Goal: Navigation & Orientation: Find specific page/section

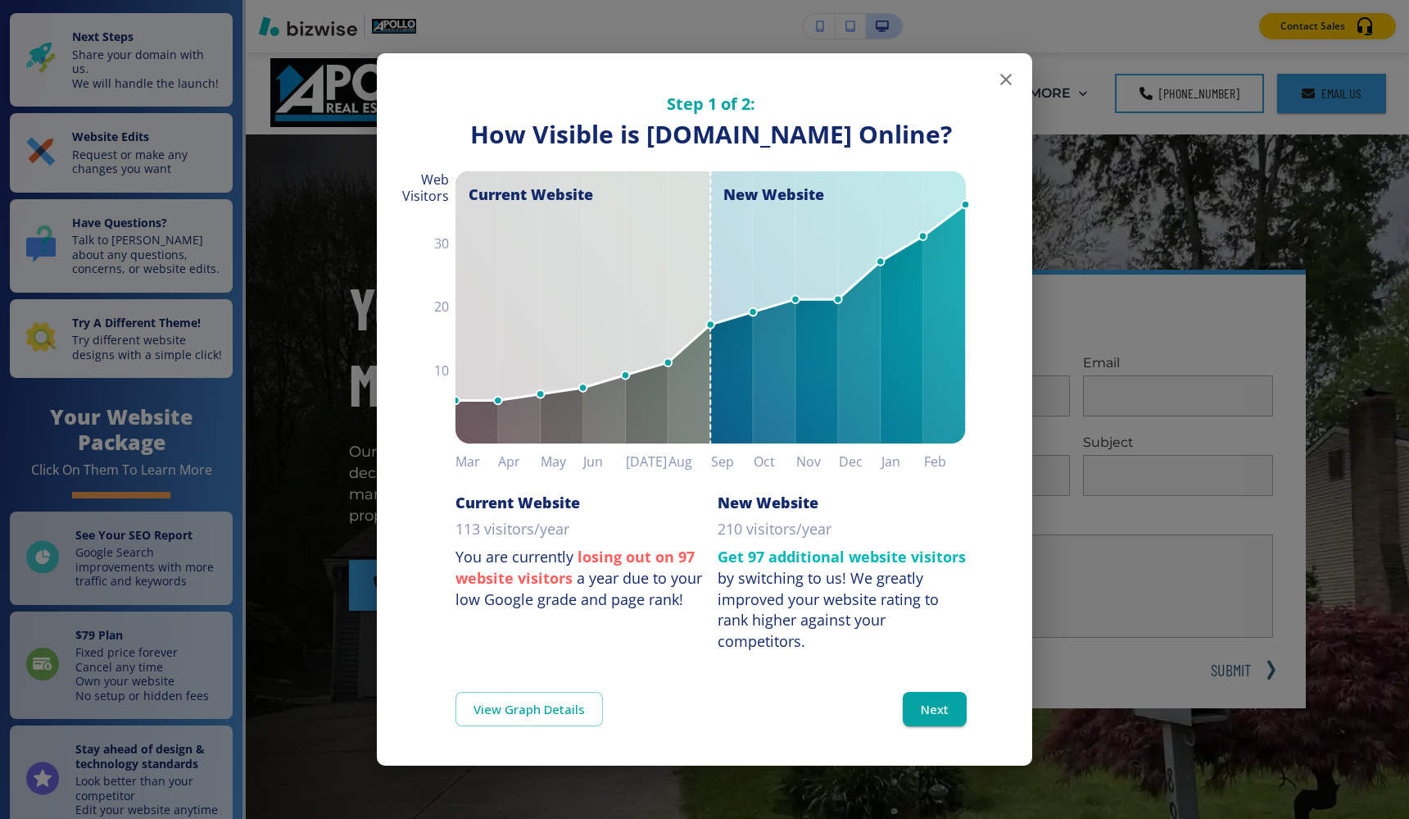
click at [1009, 70] on icon "button" at bounding box center [1006, 80] width 20 height 20
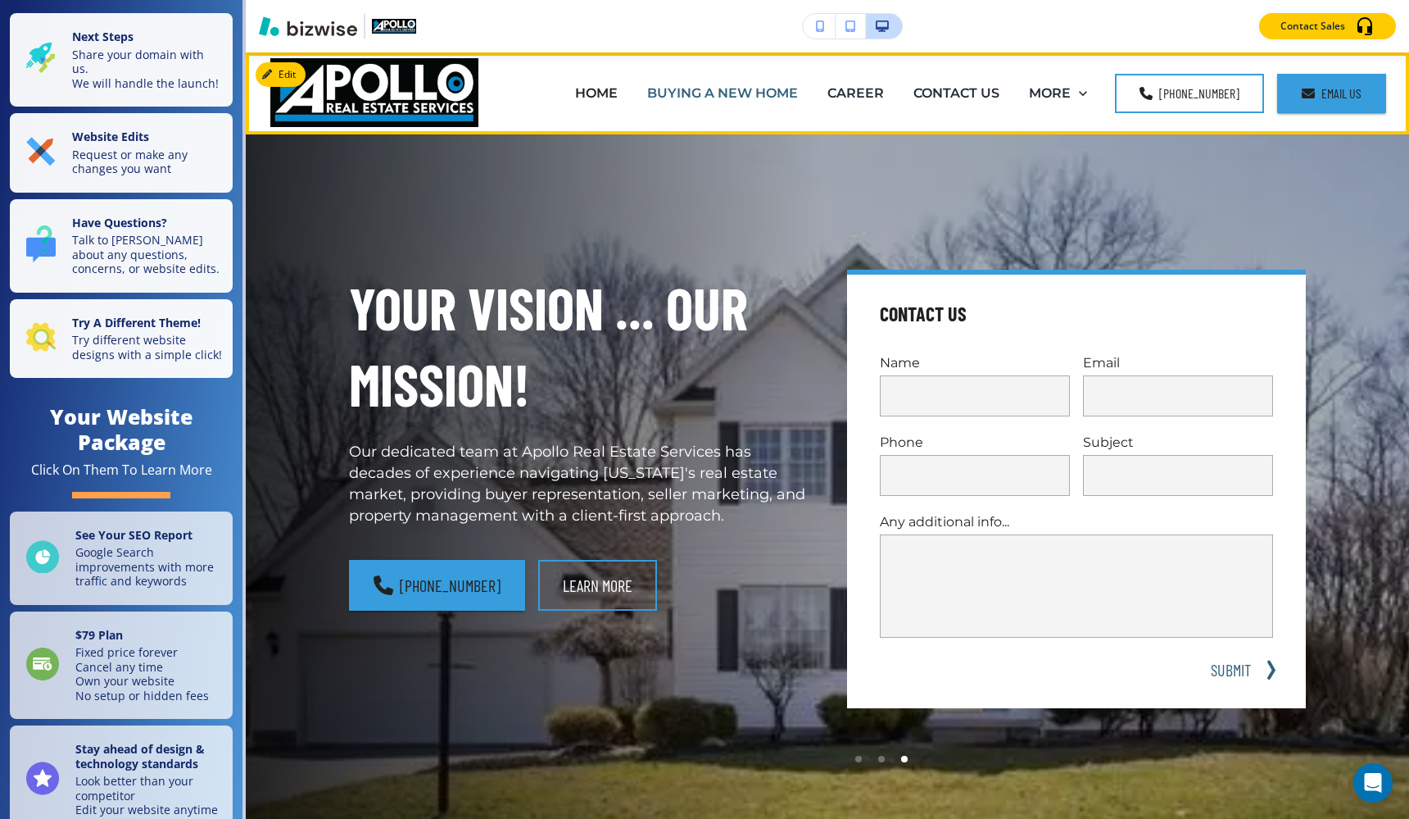
click at [768, 95] on p "BUYING A NEW HOME" at bounding box center [722, 93] width 151 height 19
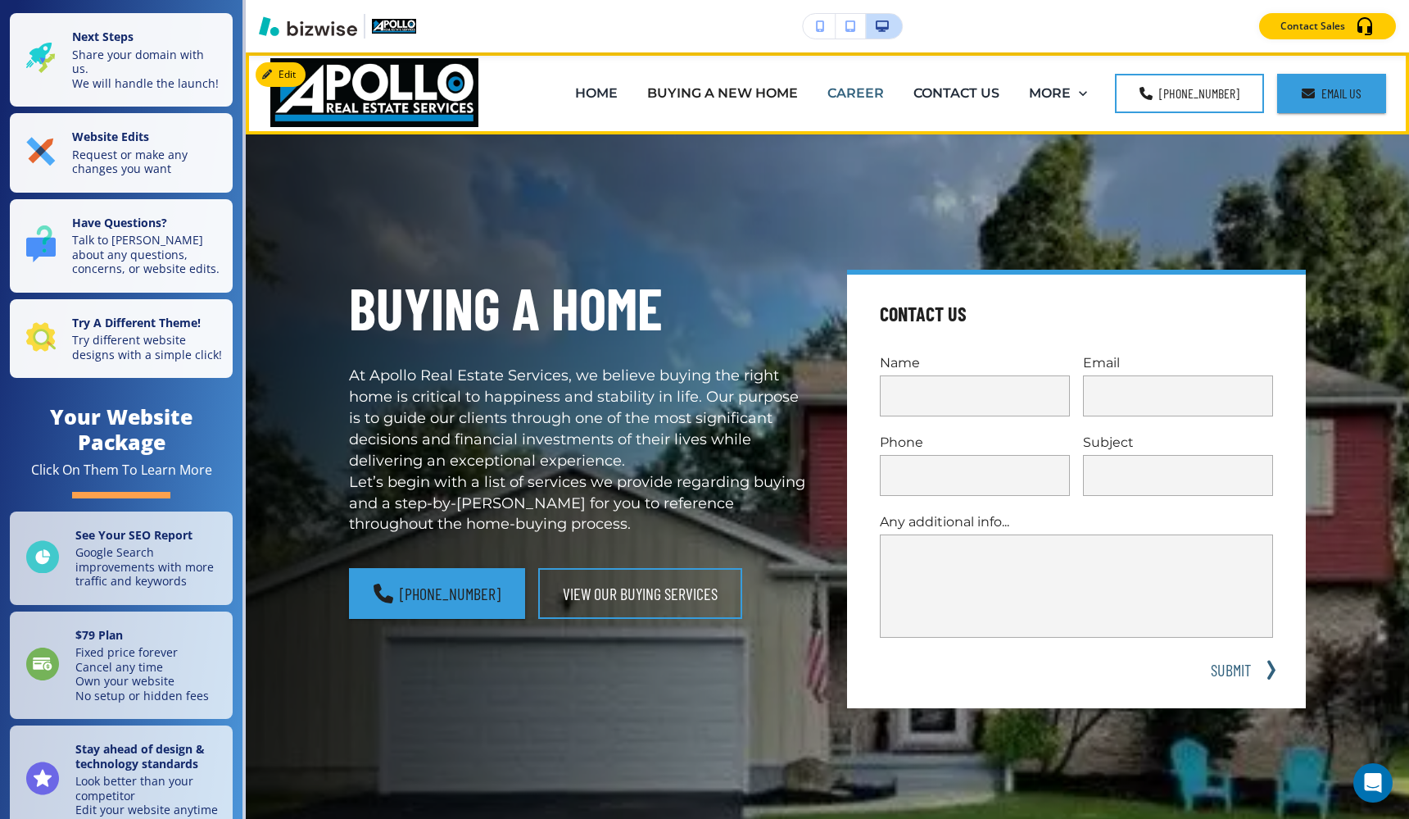
click at [858, 96] on p "CAREER" at bounding box center [856, 93] width 57 height 19
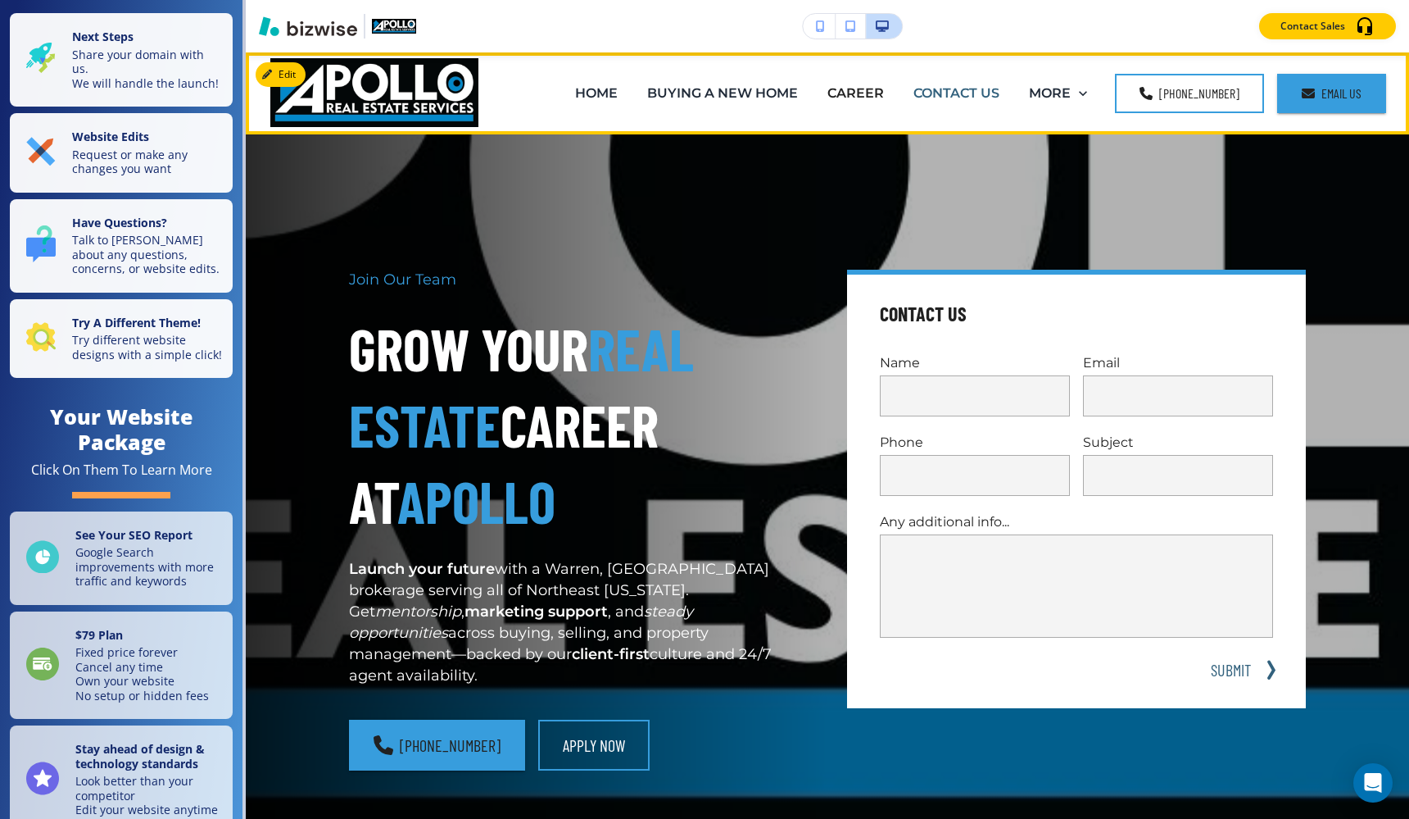
click at [958, 97] on p "CONTACT US" at bounding box center [957, 93] width 86 height 19
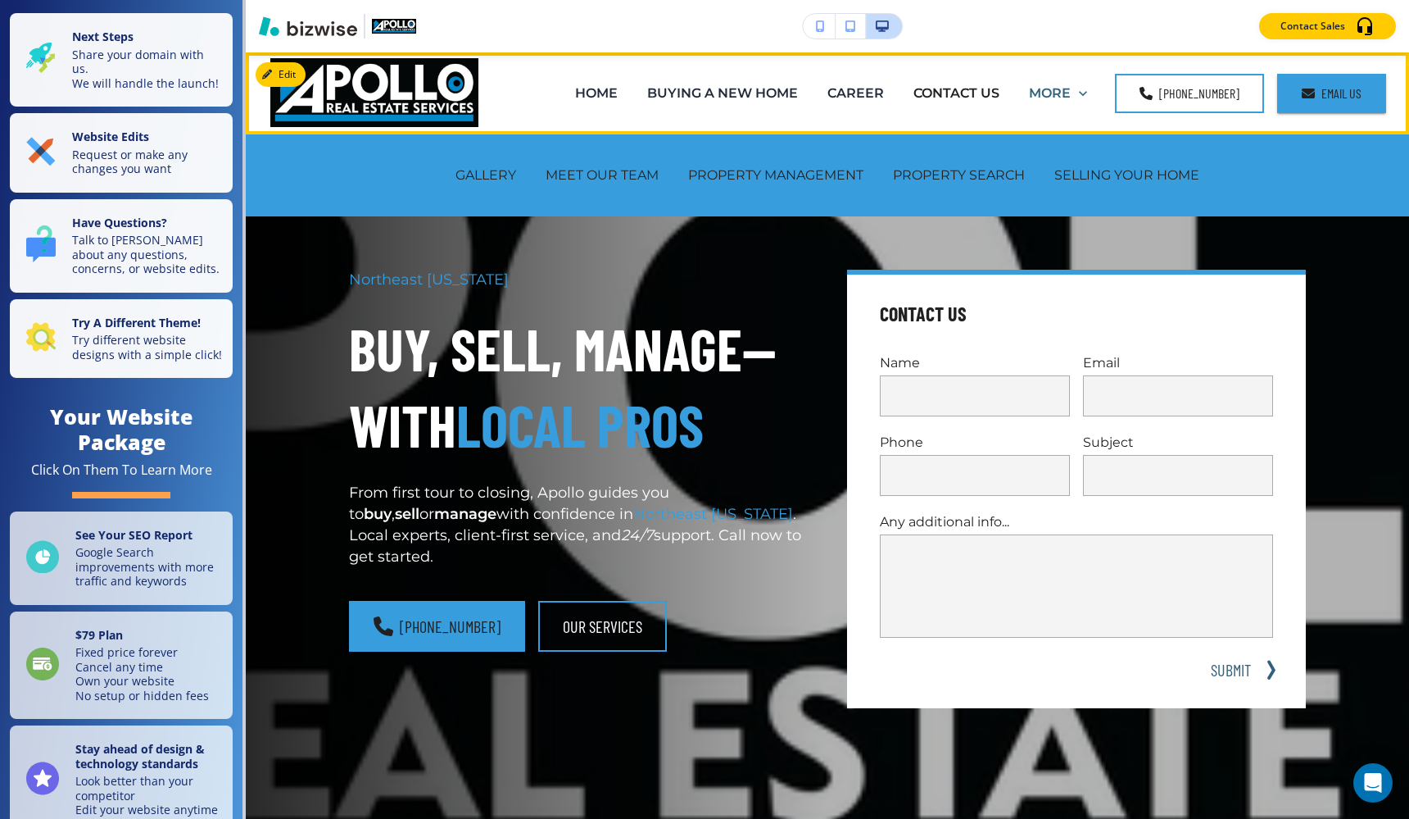
click at [1051, 93] on p "MORE" at bounding box center [1050, 93] width 42 height 19
click at [805, 168] on p "PROPERTY MANAGEMENT" at bounding box center [775, 175] width 175 height 19
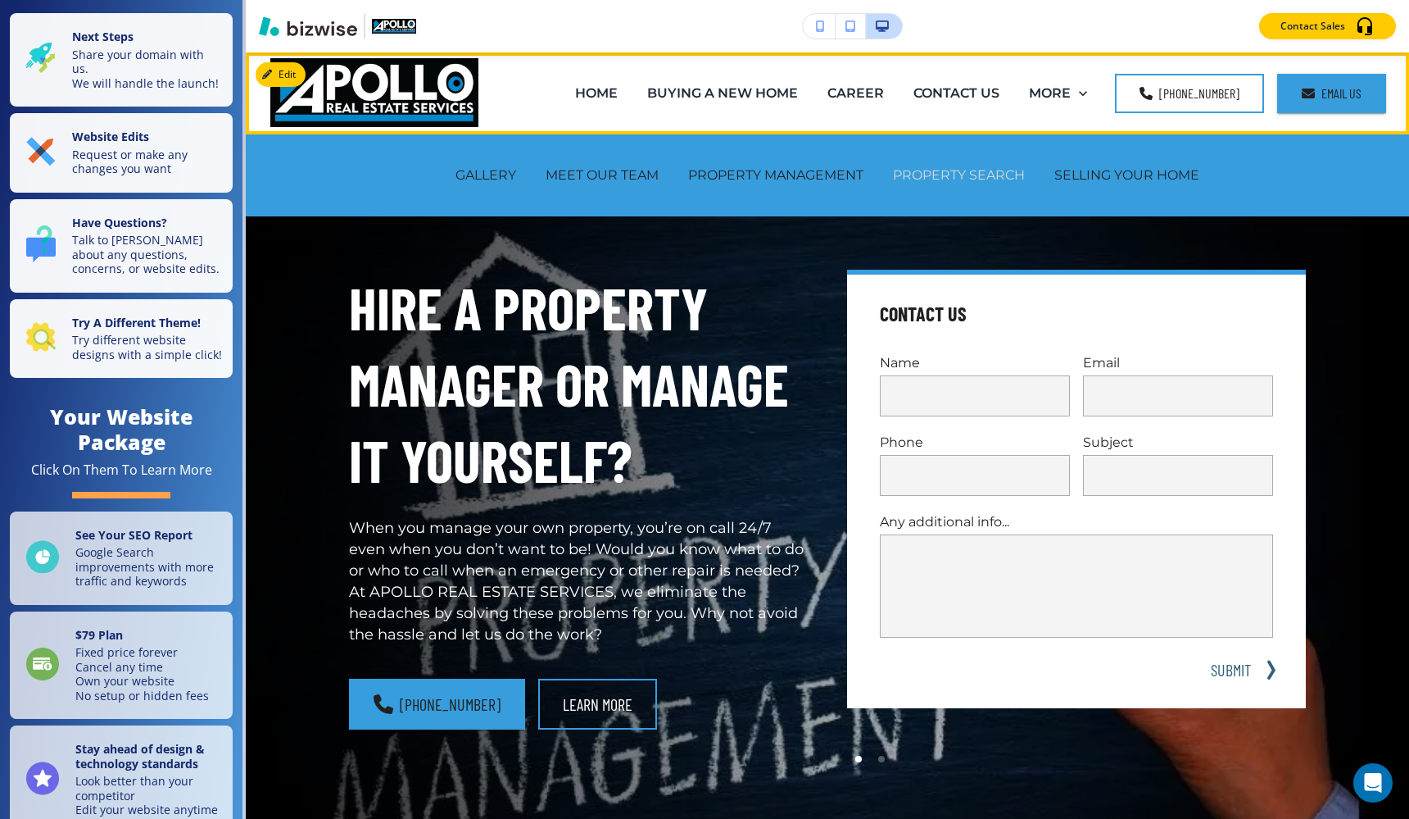
click at [978, 169] on p "PROPERTY SEARCH" at bounding box center [959, 175] width 132 height 19
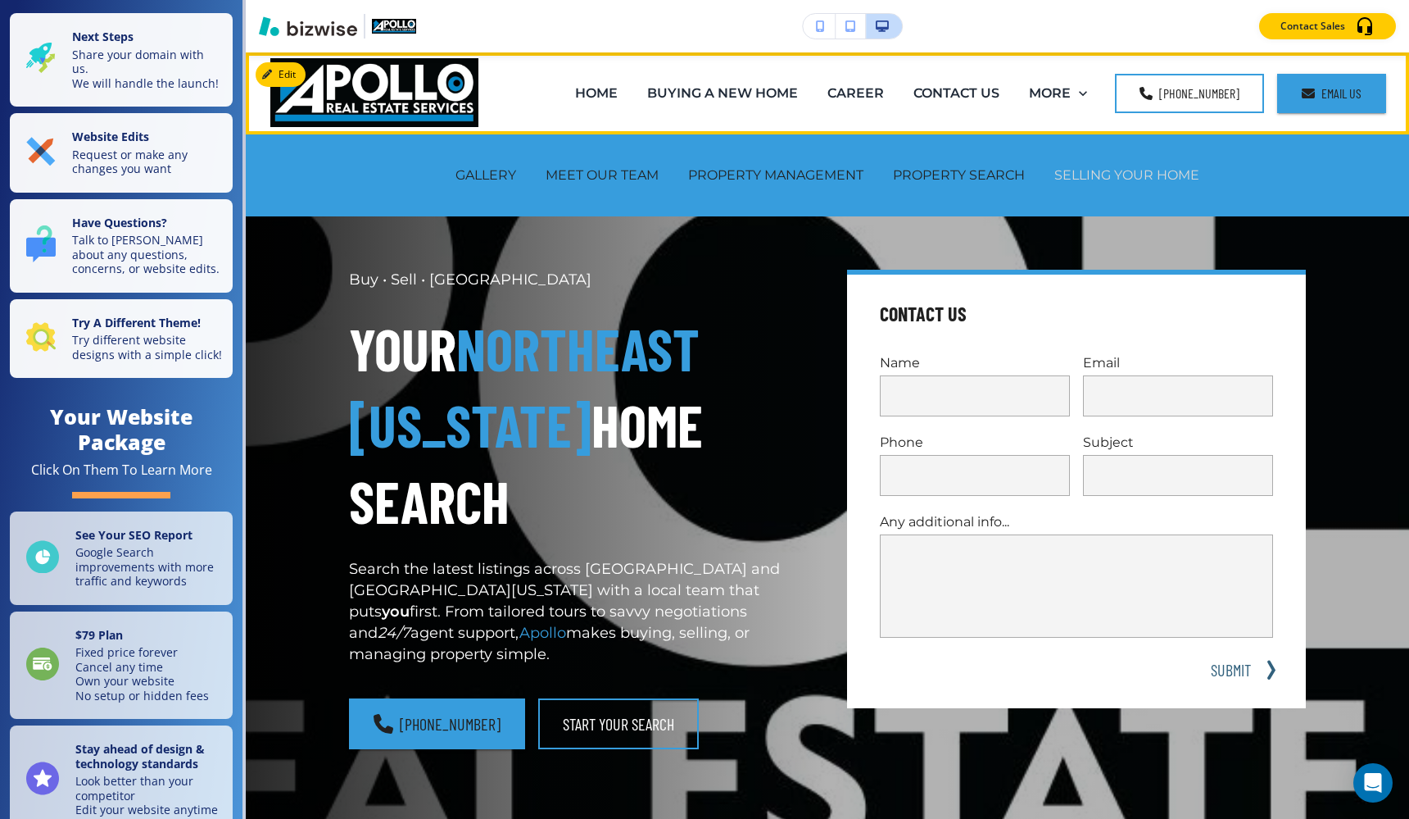
click at [1137, 173] on p "SELLING YOUR HOME" at bounding box center [1127, 175] width 145 height 19
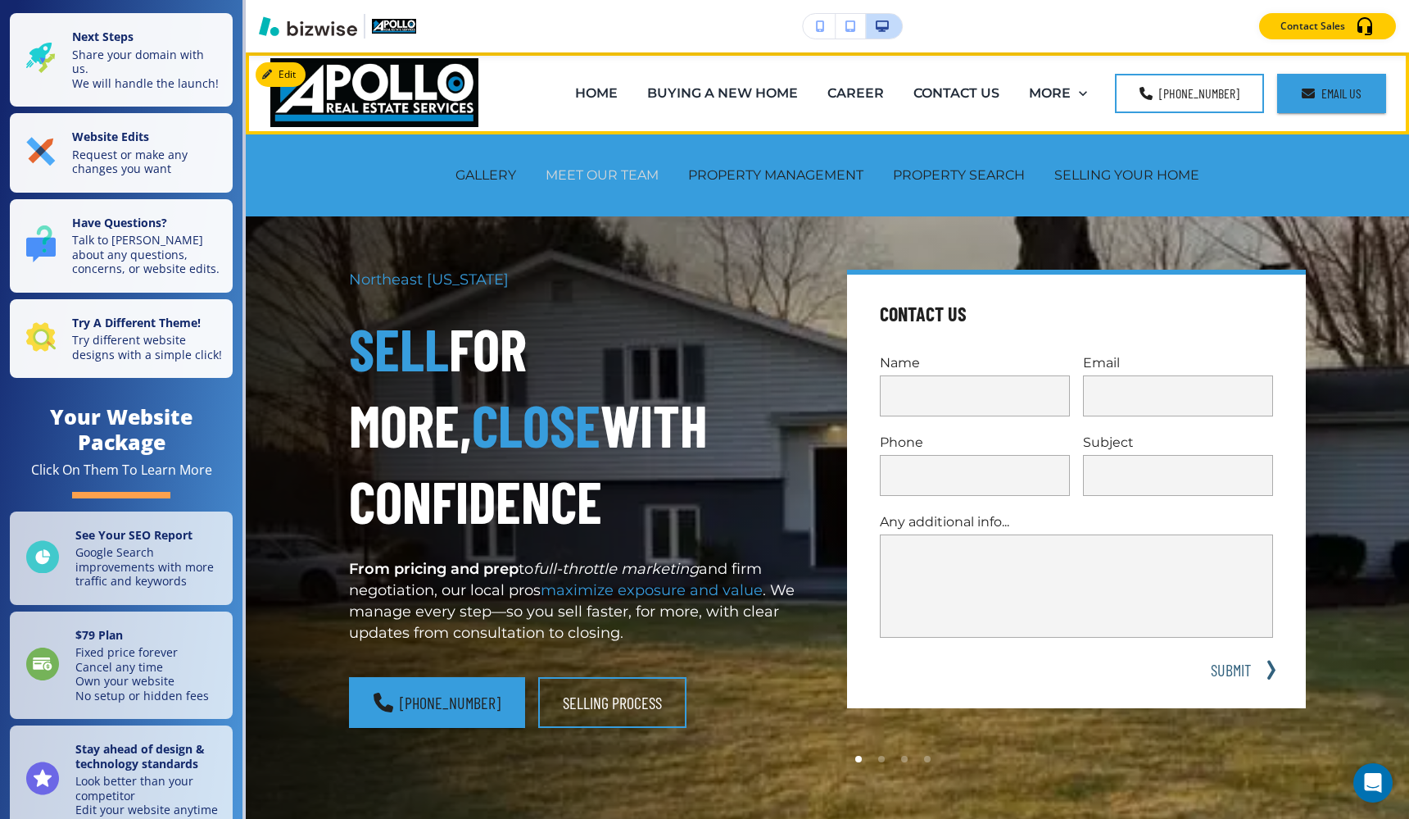
click at [579, 183] on p "MEET OUR TEAM" at bounding box center [602, 175] width 113 height 19
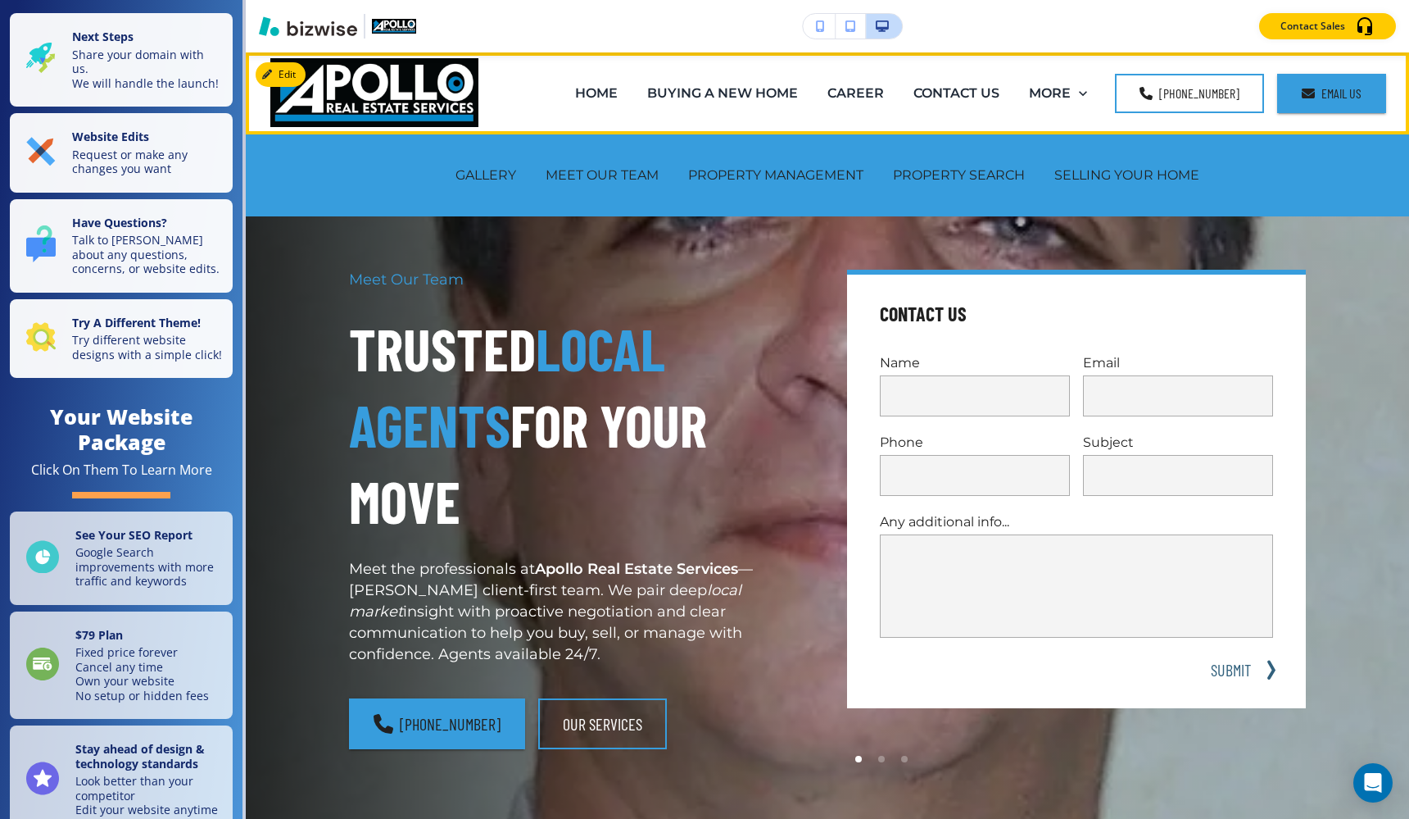
click at [433, 177] on div "GALLERY MEET OUR TEAM PROPERTY MANAGEMENT PROPERTY SEARCH SELLING YOUR HOME" at bounding box center [828, 175] width 1164 height 82
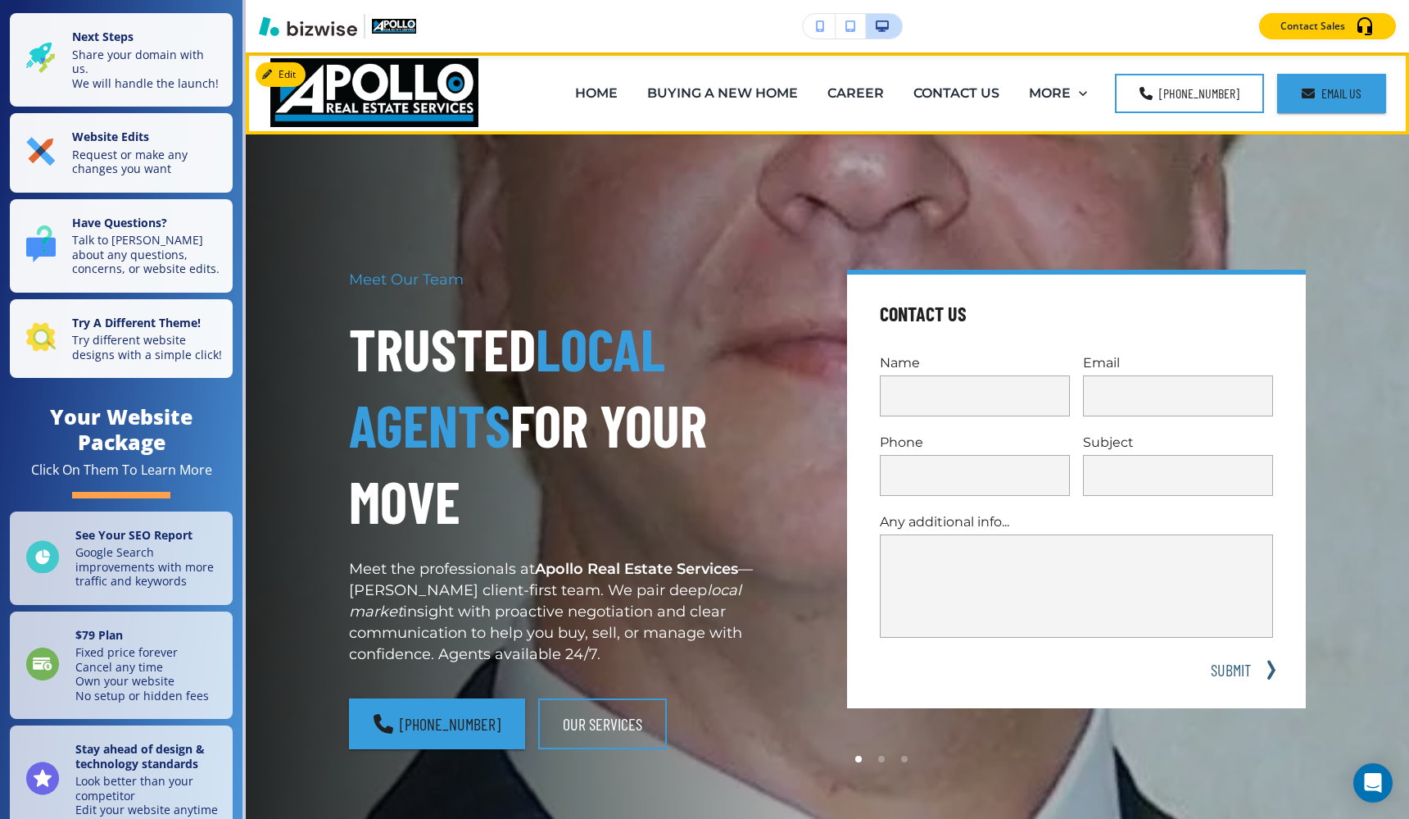
click at [628, 102] on div "HOME" at bounding box center [596, 94] width 72 height 66
click at [614, 94] on p "HOME" at bounding box center [596, 93] width 43 height 19
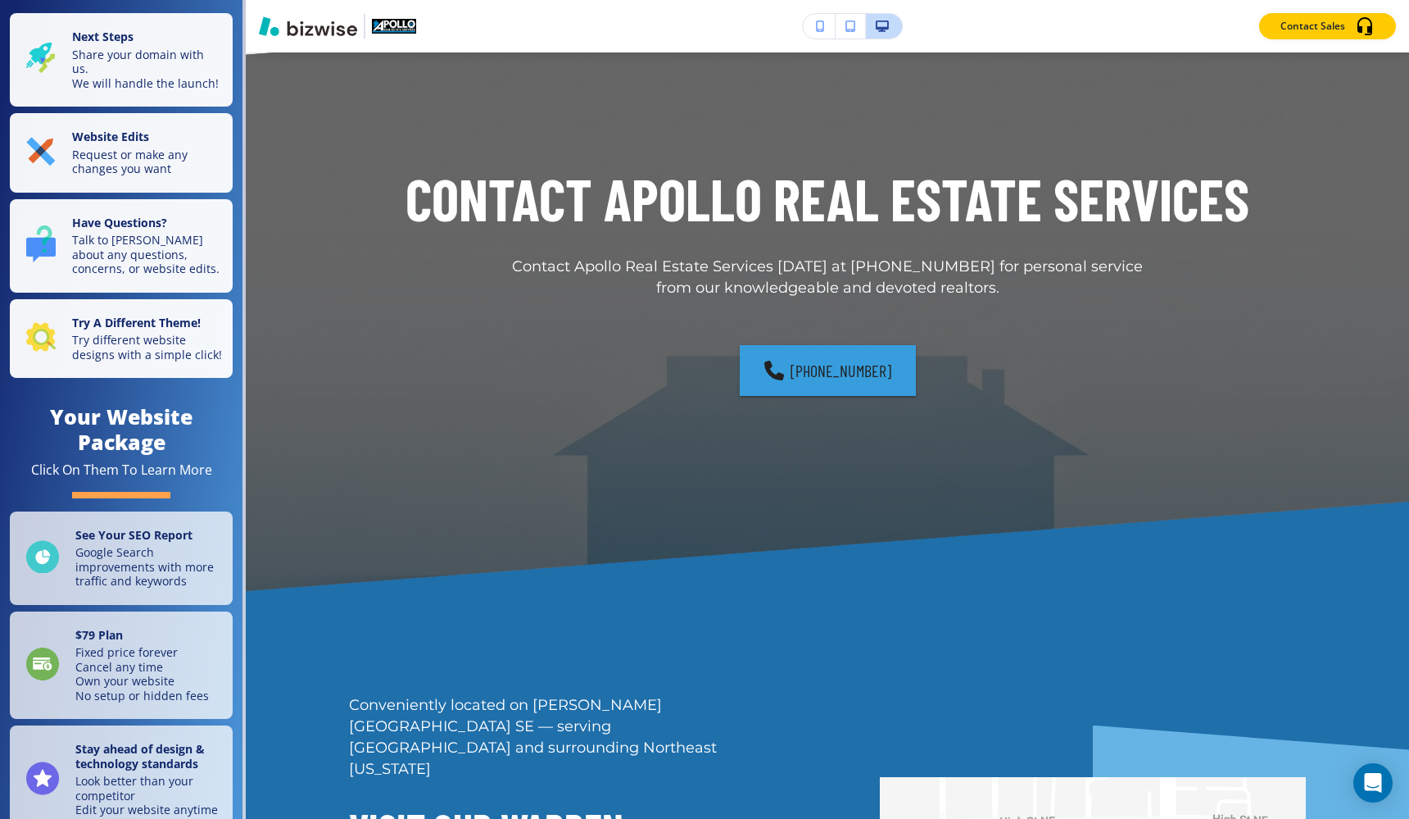
scroll to position [2874, 0]
